Goal: Find specific page/section: Find specific page/section

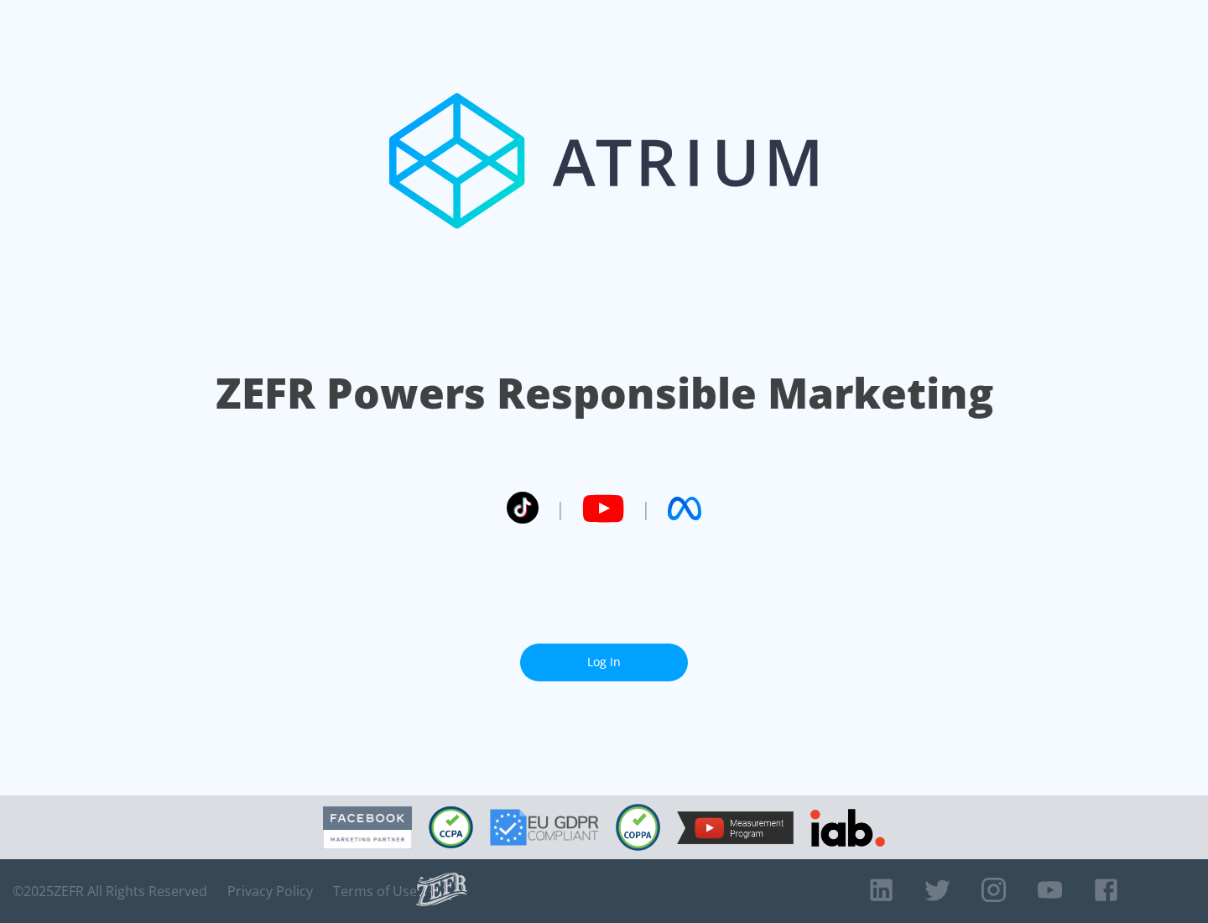
click at [604, 662] on link "Log In" at bounding box center [604, 663] width 168 height 38
